Goal: Check status: Check status

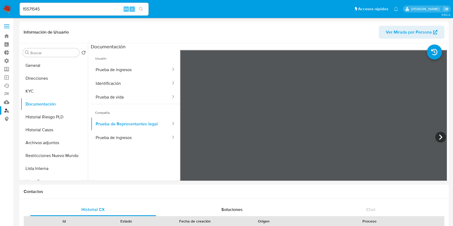
select select "10"
click at [9, 60] on label "Administración" at bounding box center [32, 61] width 64 height 8
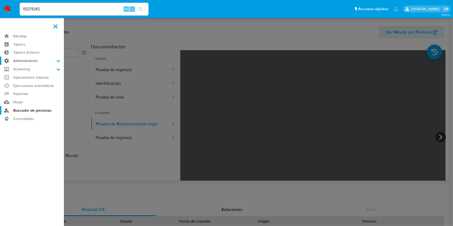
click at [0, 0] on input "Administración" at bounding box center [0, 0] width 0 height 0
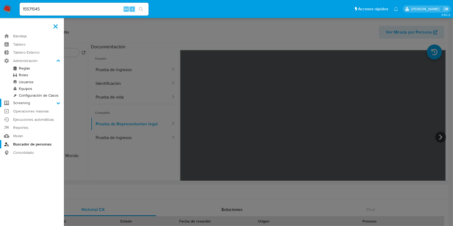
click at [27, 102] on label "Screening" at bounding box center [32, 103] width 64 height 8
click at [0, 0] on input "Screening" at bounding box center [0, 0] width 0 height 0
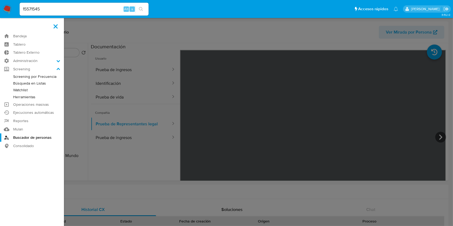
click at [20, 90] on link "Watchlist" at bounding box center [32, 90] width 64 height 7
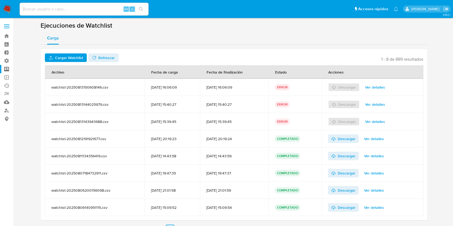
click at [7, 68] on label "Screening" at bounding box center [32, 69] width 64 height 8
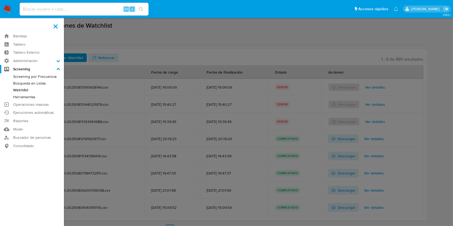
click at [0, 0] on input "Screening" at bounding box center [0, 0] width 0 height 0
click at [151, 56] on label at bounding box center [226, 113] width 453 height 226
click at [0, 0] on input "checkbox" at bounding box center [0, 0] width 0 height 0
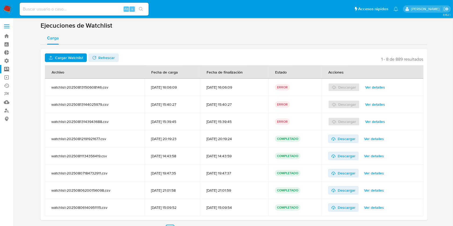
click at [57, 59] on span "Cargar Watchlist" at bounding box center [69, 58] width 28 height 9
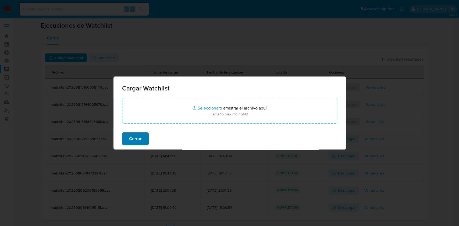
click at [139, 138] on span "Cerrar" at bounding box center [135, 139] width 13 height 12
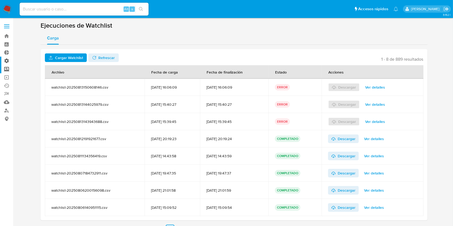
click at [6, 60] on label "Administración" at bounding box center [32, 61] width 64 height 8
click at [0, 0] on input "Administración" at bounding box center [0, 0] width 0 height 0
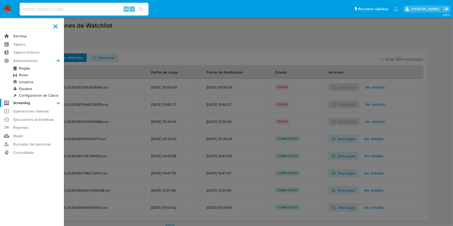
click at [20, 35] on link "Bandeja" at bounding box center [32, 36] width 64 height 8
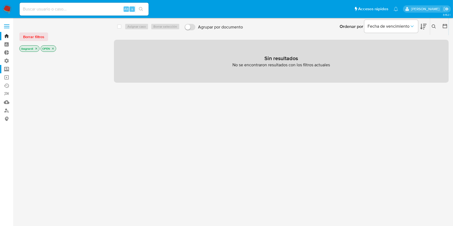
click at [7, 67] on label "Screening" at bounding box center [32, 69] width 64 height 8
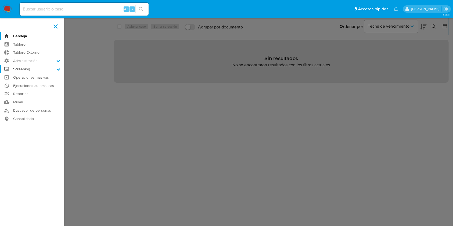
click at [0, 0] on input "Screening" at bounding box center [0, 0] width 0 height 0
click at [22, 70] on label "Screening" at bounding box center [32, 69] width 64 height 8
click at [0, 0] on input "Screening" at bounding box center [0, 0] width 0 height 0
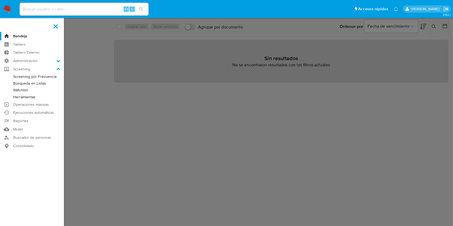
click at [26, 90] on link "Watchlist" at bounding box center [32, 90] width 64 height 7
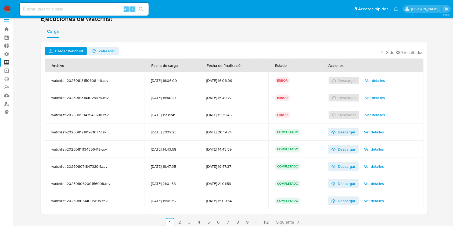
scroll to position [11, 0]
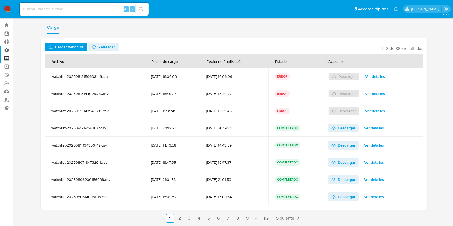
click at [6, 51] on label "Administración" at bounding box center [32, 50] width 64 height 8
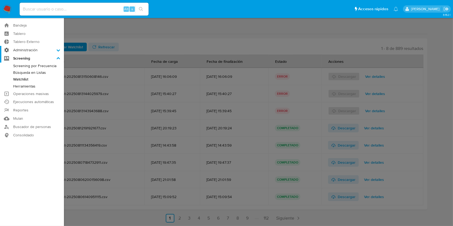
click at [0, 0] on input "Administración" at bounding box center [0, 0] width 0 height 0
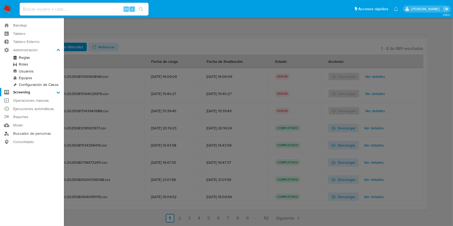
click at [22, 133] on link "Buscador de personas" at bounding box center [32, 134] width 64 height 8
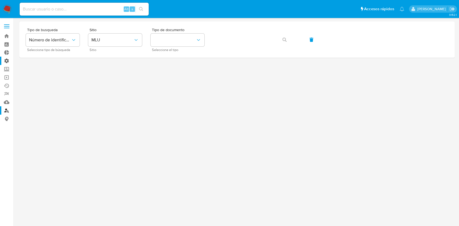
click at [7, 61] on label "Administración" at bounding box center [32, 61] width 64 height 8
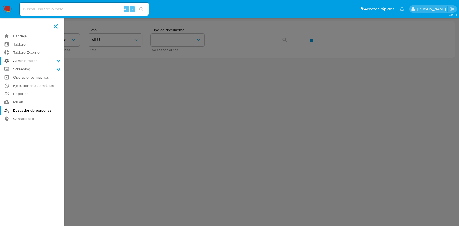
click at [0, 0] on input "Administración" at bounding box center [0, 0] width 0 height 0
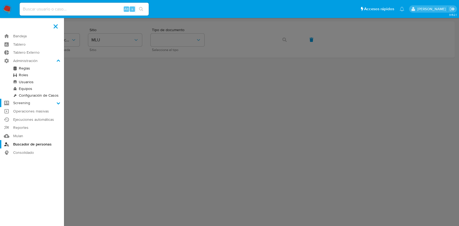
click at [19, 102] on label "Screening" at bounding box center [32, 103] width 64 height 8
click at [0, 0] on input "Screening" at bounding box center [0, 0] width 0 height 0
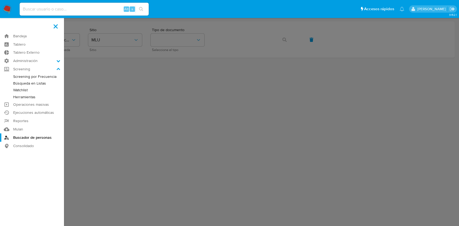
click at [35, 83] on link "Búsqueda en Listas" at bounding box center [32, 83] width 64 height 7
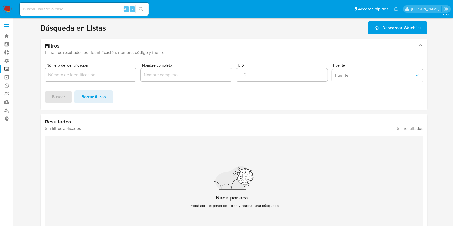
click at [359, 74] on span "Fuente" at bounding box center [375, 75] width 80 height 5
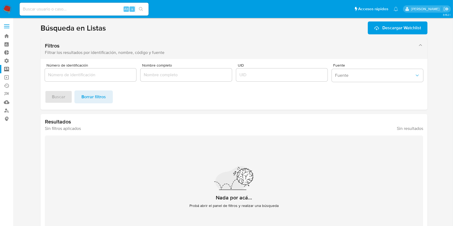
click at [331, 42] on div "Filtros Filtrar los resultados por identificación, nombre, código y fuente" at bounding box center [234, 49] width 387 height 20
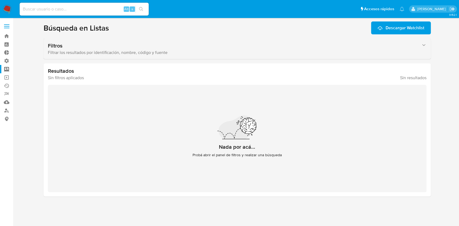
click at [112, 40] on div "Filtros Filtrar los resultados por identificación, nombre, código y fuente" at bounding box center [237, 49] width 387 height 20
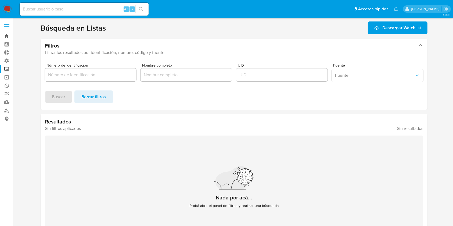
click at [9, 33] on link "Bandeja" at bounding box center [32, 36] width 64 height 8
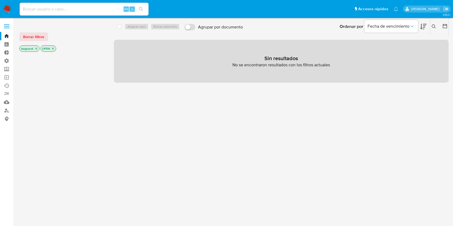
click at [53, 50] on icon "close-filter" at bounding box center [52, 48] width 3 height 3
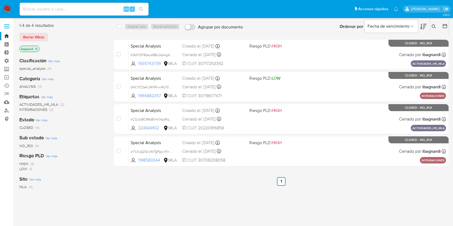
click at [36, 48] on icon "close-filter" at bounding box center [36, 48] width 3 height 3
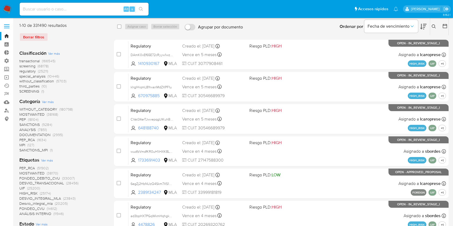
click at [30, 124] on span "SANCTIONS" at bounding box center [29, 124] width 20 height 5
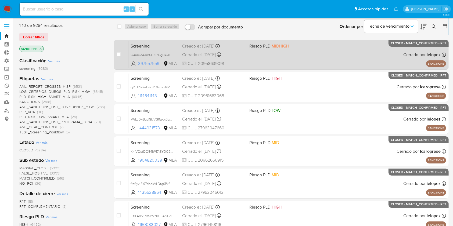
click at [150, 63] on span "397557559" at bounding box center [150, 64] width 24 height 6
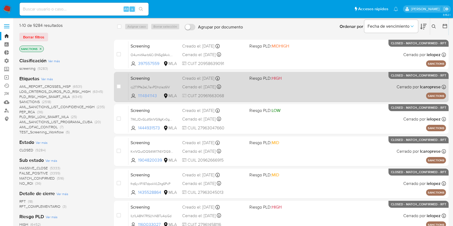
click at [143, 96] on span "1114841143" at bounding box center [150, 96] width 24 height 6
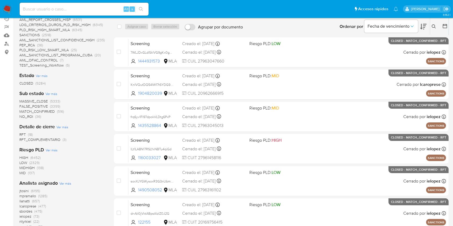
scroll to position [72, 0]
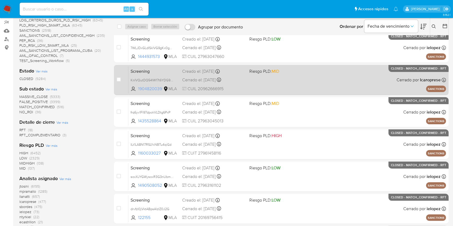
click at [154, 89] on span "1904820039" at bounding box center [150, 89] width 24 height 6
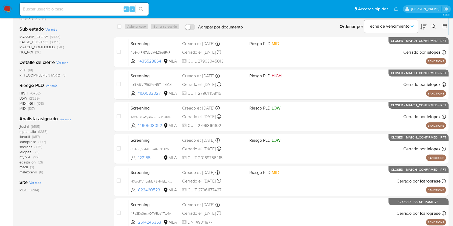
scroll to position [157, 0]
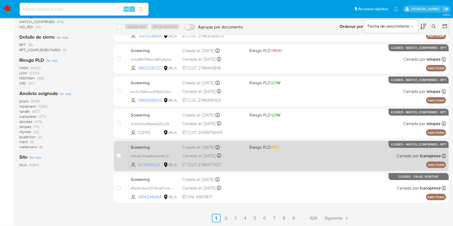
click at [152, 164] on span "823460523" at bounding box center [150, 165] width 24 height 6
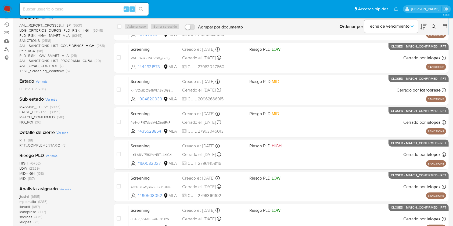
scroll to position [72, 0]
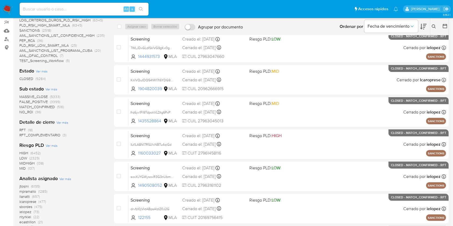
click at [41, 78] on span "(9284)" at bounding box center [40, 78] width 10 height 5
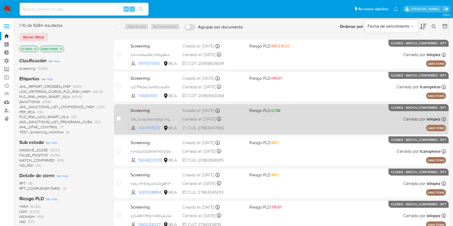
click at [154, 128] on span "1444931573" at bounding box center [150, 128] width 24 height 6
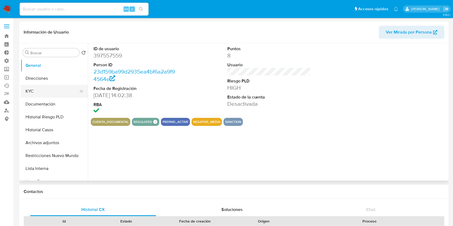
click at [49, 89] on button "KYC" at bounding box center [52, 91] width 63 height 13
select select "10"
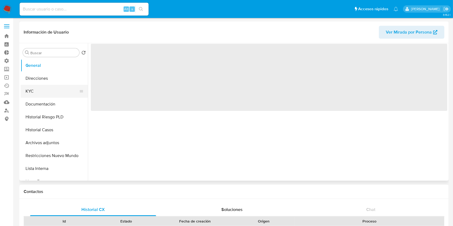
click at [53, 87] on button "KYC" at bounding box center [52, 91] width 63 height 13
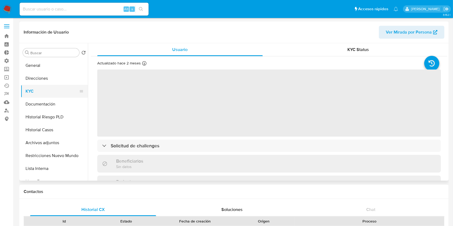
select select "10"
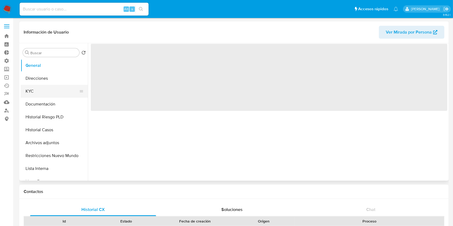
click at [48, 89] on button "KYC" at bounding box center [52, 91] width 63 height 13
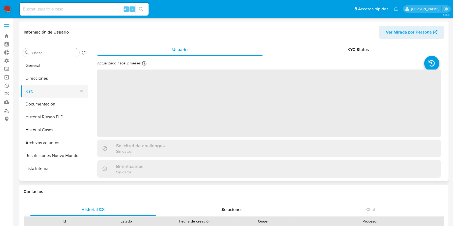
select select "10"
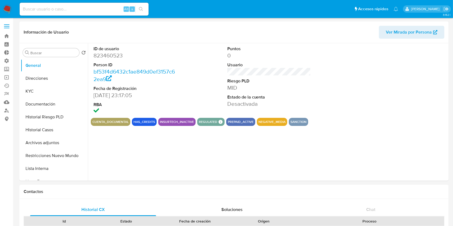
select select "10"
click at [44, 92] on button "KYC" at bounding box center [52, 91] width 63 height 13
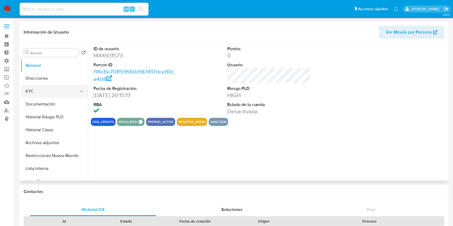
click at [45, 94] on button "KYC" at bounding box center [52, 91] width 63 height 13
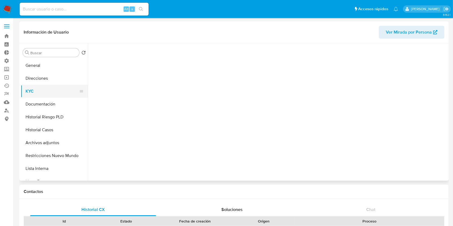
select select "10"
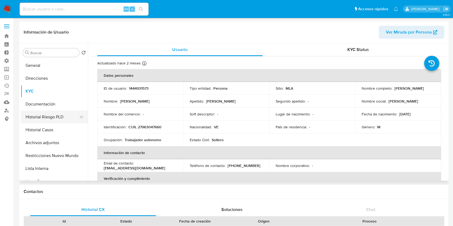
click at [62, 116] on button "Historial Riesgo PLD" at bounding box center [52, 117] width 63 height 13
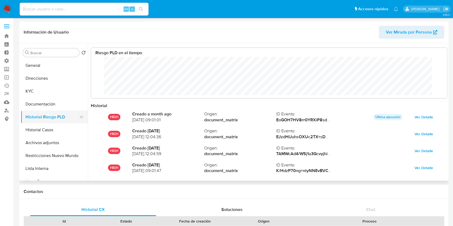
scroll to position [40, 346]
click at [61, 126] on button "Historial Casos" at bounding box center [52, 130] width 63 height 13
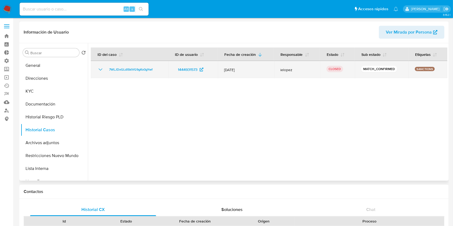
click at [100, 69] on icon "Mostrar/Ocultar" at bounding box center [100, 69] width 6 height 6
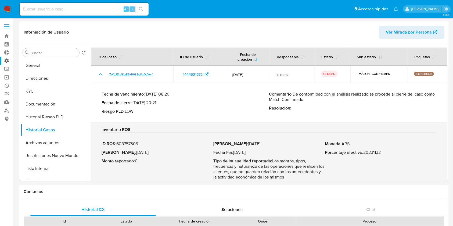
click at [9, 59] on label "Administración" at bounding box center [32, 61] width 64 height 8
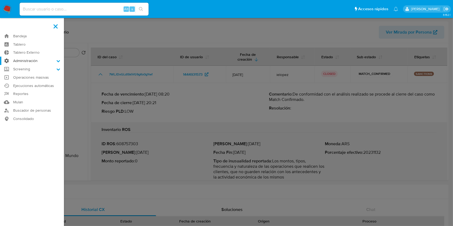
click at [0, 0] on input "Administración" at bounding box center [0, 0] width 0 height 0
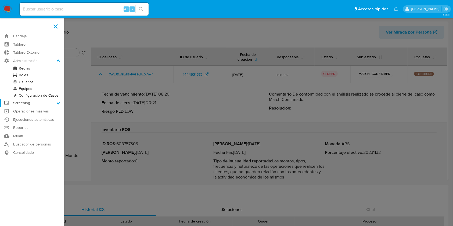
click at [7, 104] on label "Screening" at bounding box center [32, 103] width 64 height 8
click at [0, 0] on input "Screening" at bounding box center [0, 0] width 0 height 0
click at [26, 89] on link "Watchlist" at bounding box center [32, 90] width 64 height 7
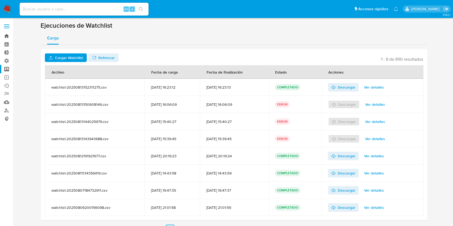
click at [9, 34] on link "Bandeja" at bounding box center [32, 36] width 64 height 8
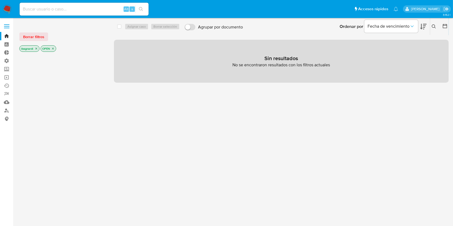
click at [52, 49] on icon "close-filter" at bounding box center [52, 48] width 3 height 3
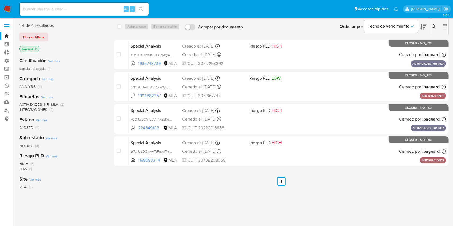
click at [37, 49] on icon "close-filter" at bounding box center [36, 48] width 3 height 3
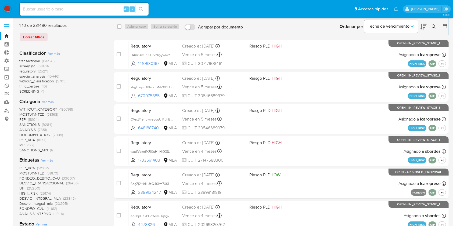
click at [33, 65] on span "screening" at bounding box center [27, 65] width 16 height 5
